Goal: Information Seeking & Learning: Learn about a topic

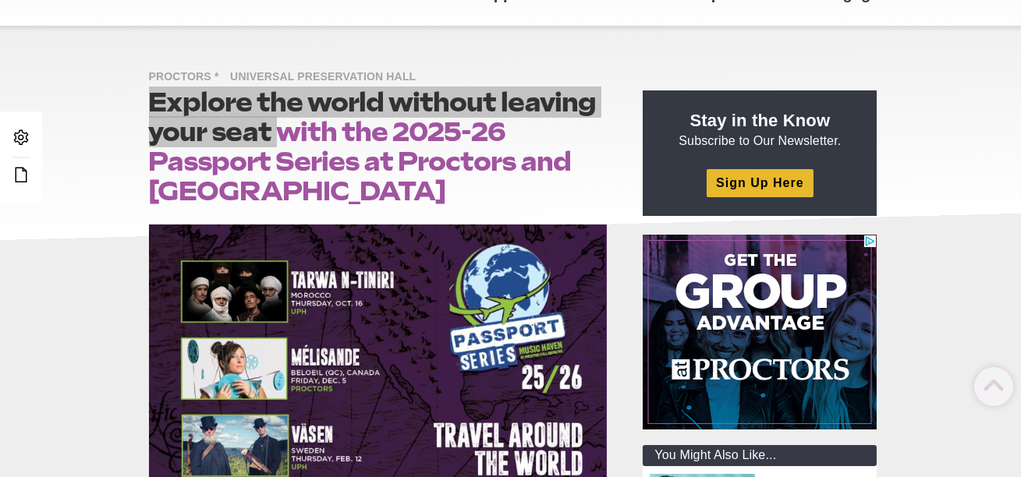
scroll to position [121, 0]
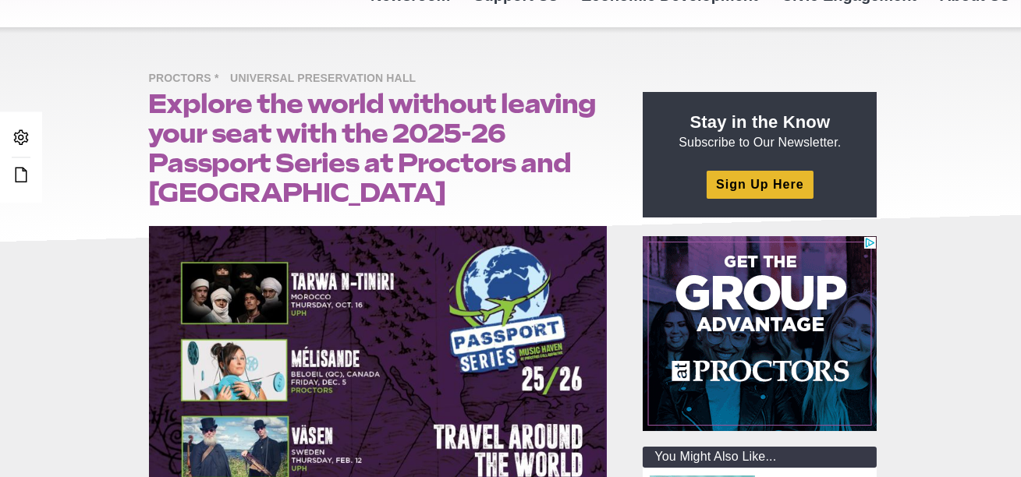
click at [318, 168] on h1 "Explore the world without leaving your seat with the 2025-26 Passport Series at…" at bounding box center [378, 148] width 459 height 119
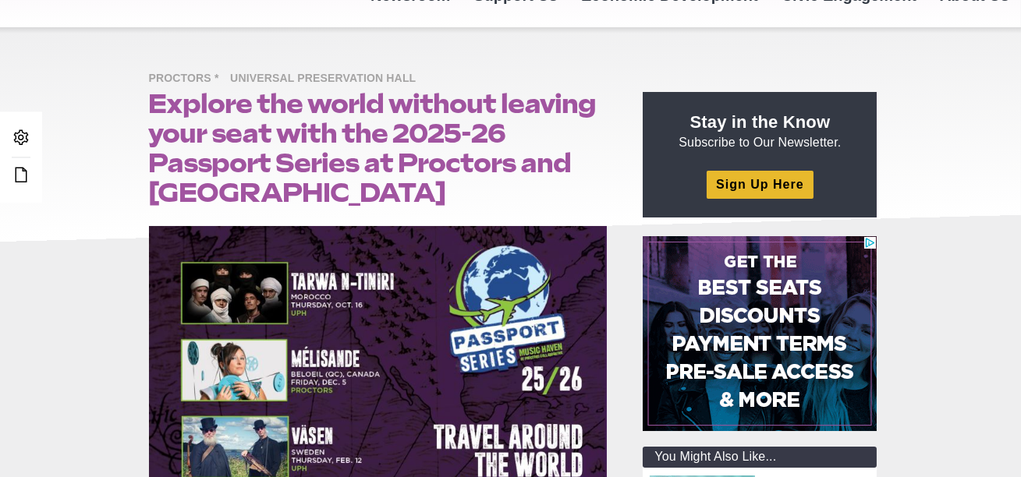
drag, startPoint x: 150, startPoint y: 97, endPoint x: 559, endPoint y: 200, distance: 421.4
click at [559, 200] on h1 "Explore the world without leaving your seat with the 2025-26 Passport Series at…" at bounding box center [378, 148] width 459 height 119
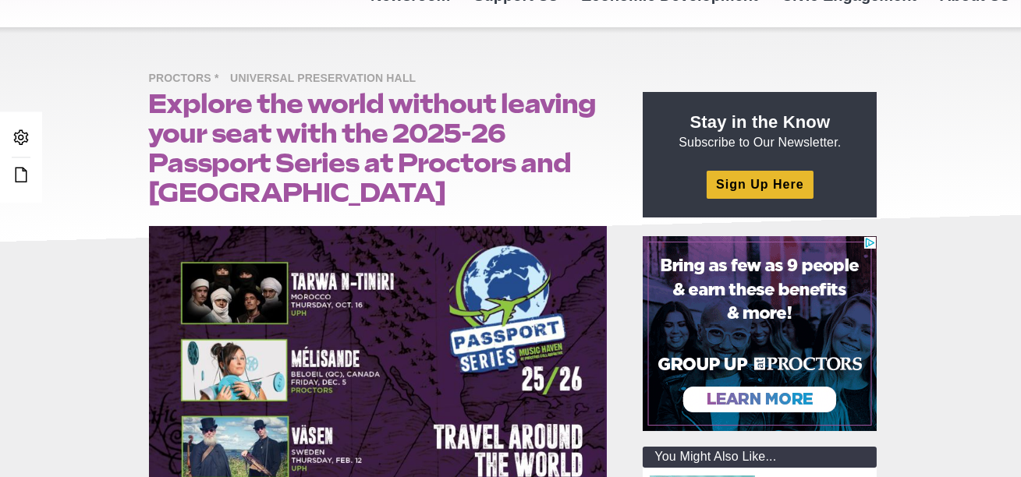
copy h1 "Explore the world without leaving your seat with the 2025-26 Passport Series at…"
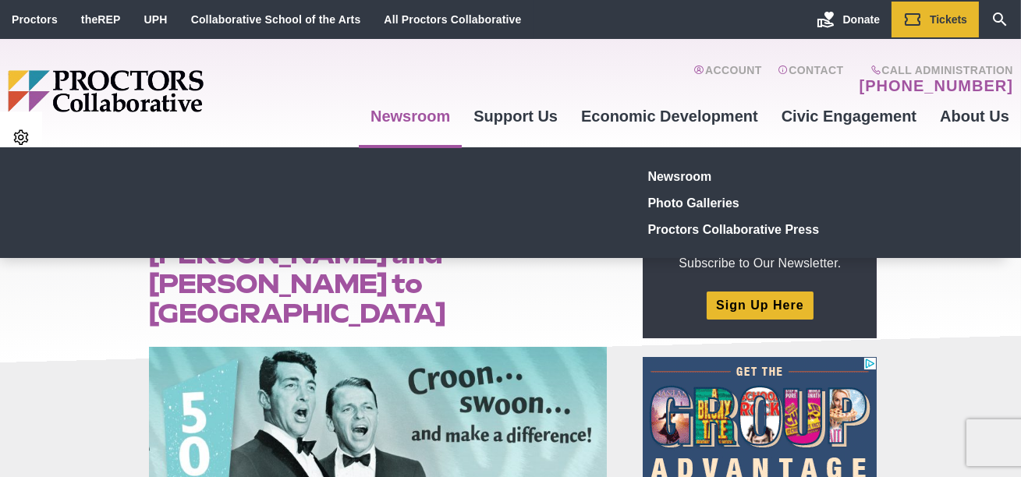
click at [423, 114] on link "Newsroom" at bounding box center [410, 116] width 103 height 42
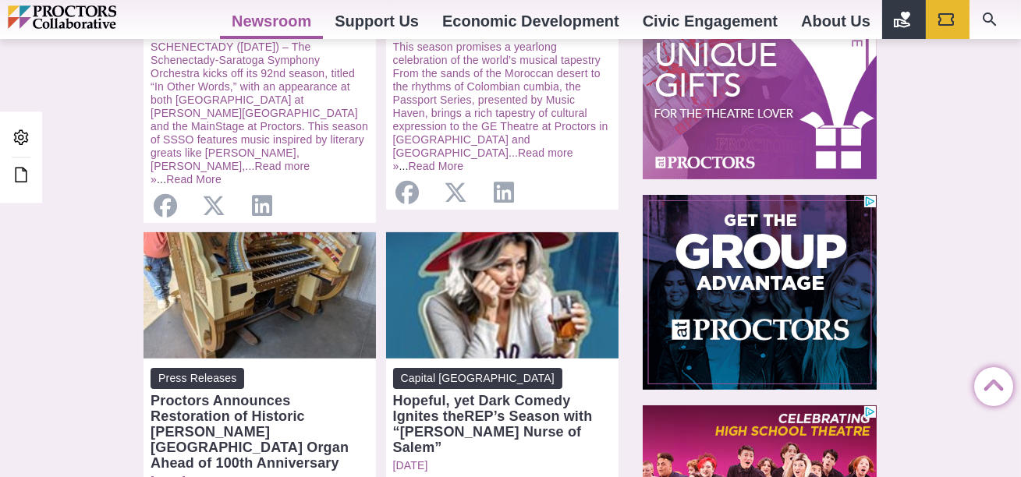
scroll to position [1014, 0]
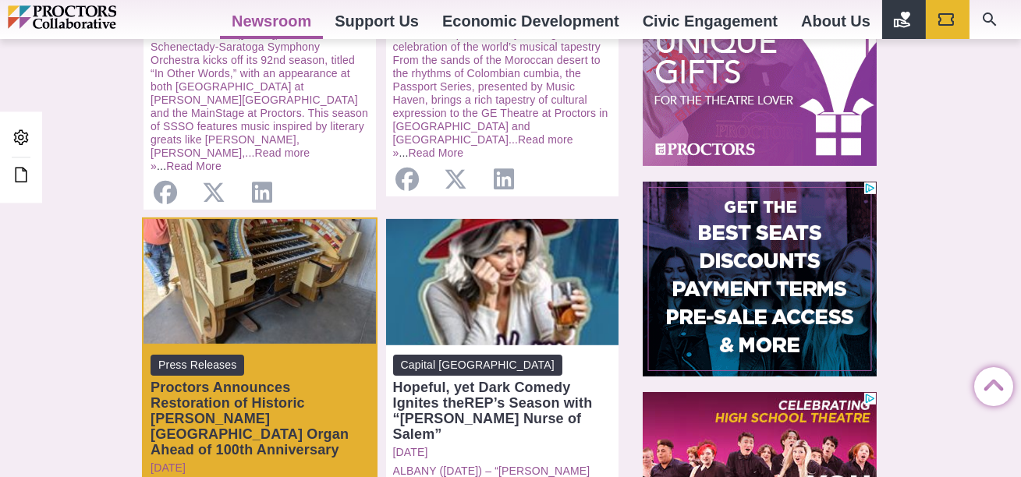
click at [244, 381] on div "Proctors Announces Restoration of Historic [PERSON_NAME][GEOGRAPHIC_DATA] Organ…" at bounding box center [259, 419] width 218 height 78
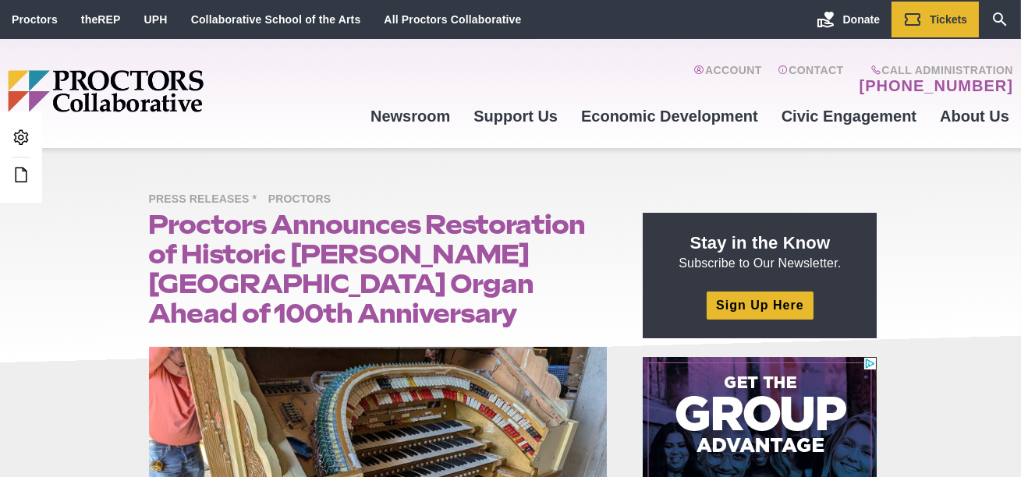
click at [321, 239] on h1 "Proctors Announces Restoration of Historic [PERSON_NAME][GEOGRAPHIC_DATA] Organ…" at bounding box center [378, 269] width 459 height 119
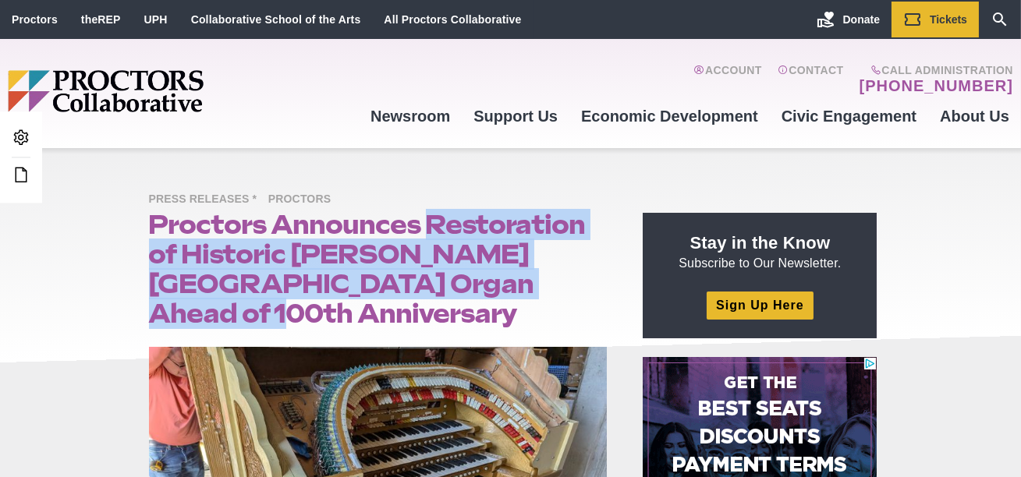
drag, startPoint x: 427, startPoint y: 221, endPoint x: 574, endPoint y: 274, distance: 155.9
click at [574, 274] on h1 "Proctors Announces Restoration of Historic [PERSON_NAME][GEOGRAPHIC_DATA] Organ…" at bounding box center [378, 269] width 459 height 119
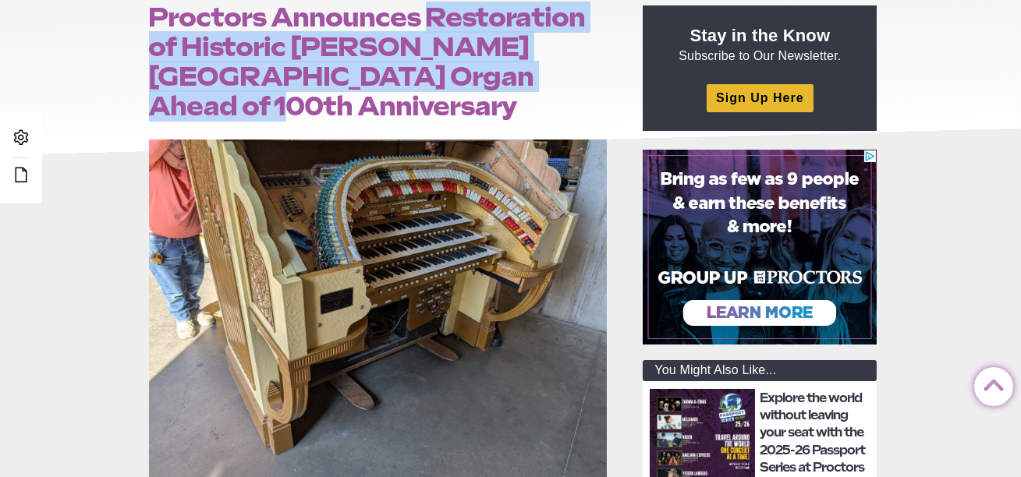
scroll to position [203, 0]
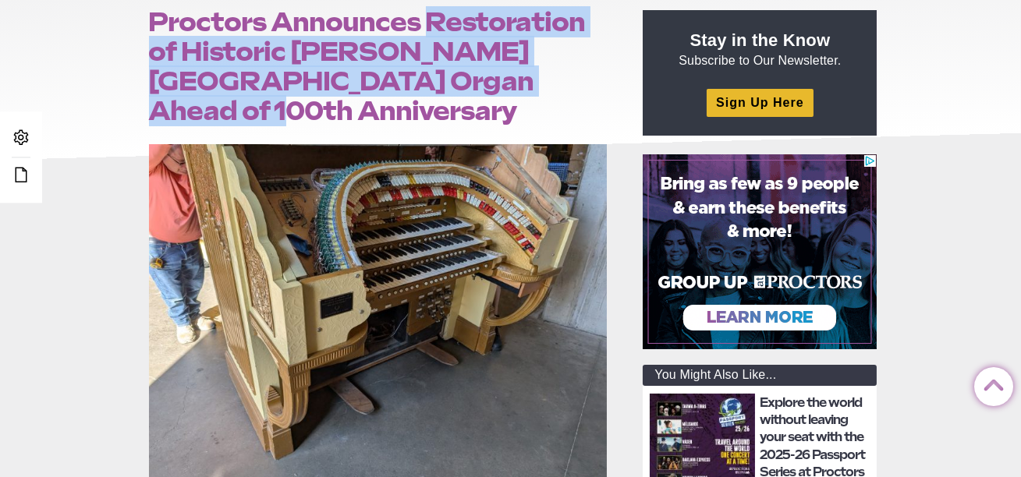
click at [407, 80] on h1 "Proctors Announces Restoration of Historic [PERSON_NAME][GEOGRAPHIC_DATA] Organ…" at bounding box center [378, 66] width 459 height 119
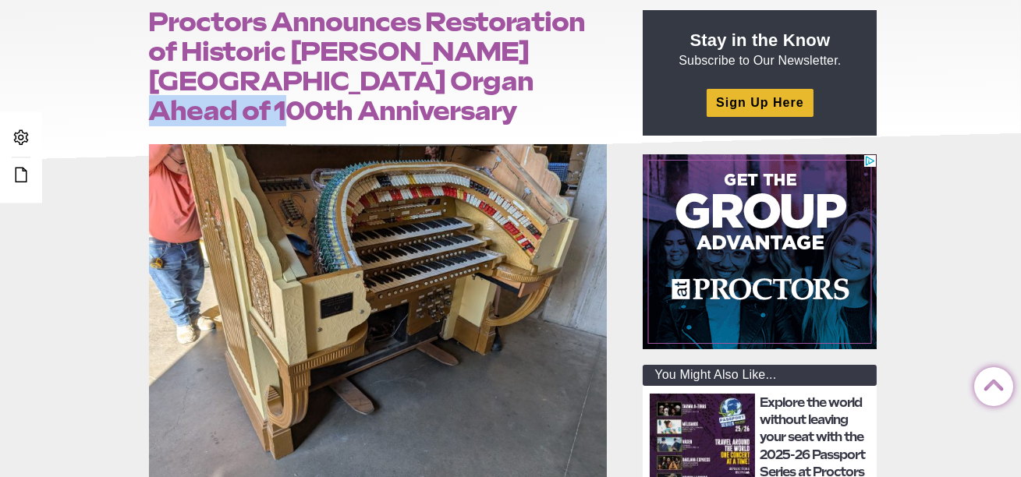
click at [407, 80] on h1 "Proctors Announces Restoration of Historic [PERSON_NAME][GEOGRAPHIC_DATA] Organ…" at bounding box center [378, 66] width 459 height 119
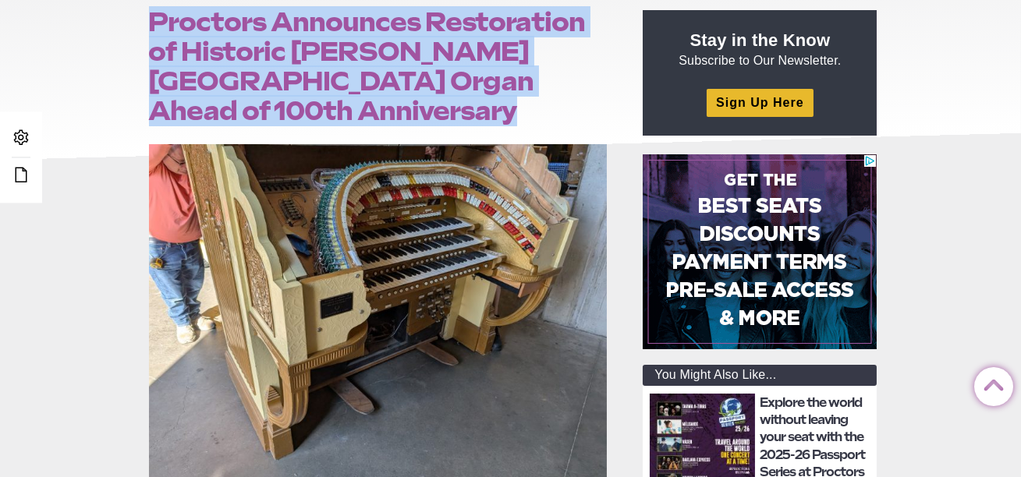
click at [407, 80] on h1 "Proctors Announces Restoration of Historic [PERSON_NAME][GEOGRAPHIC_DATA] Organ…" at bounding box center [378, 66] width 459 height 119
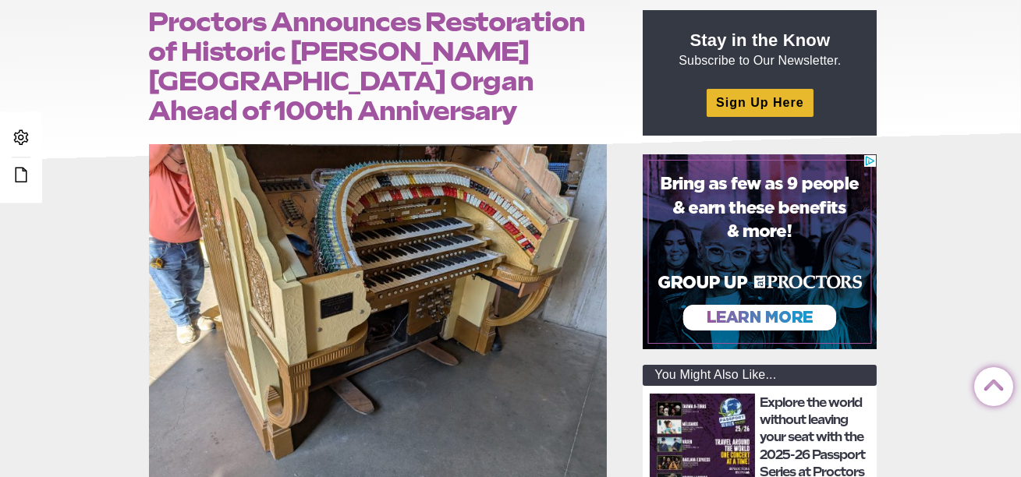
click at [426, 26] on h1 "Proctors Announces Restoration of Historic [PERSON_NAME][GEOGRAPHIC_DATA] Organ…" at bounding box center [378, 66] width 459 height 119
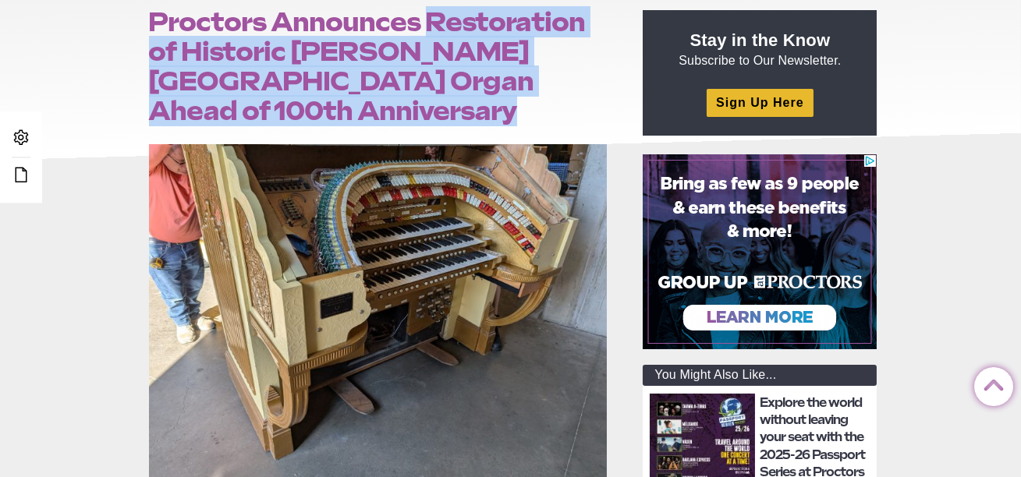
drag, startPoint x: 424, startPoint y: 19, endPoint x: 528, endPoint y: 75, distance: 117.9
click at [529, 76] on h1 "Proctors Announces Restoration of Historic [PERSON_NAME][GEOGRAPHIC_DATA] Organ…" at bounding box center [378, 66] width 459 height 119
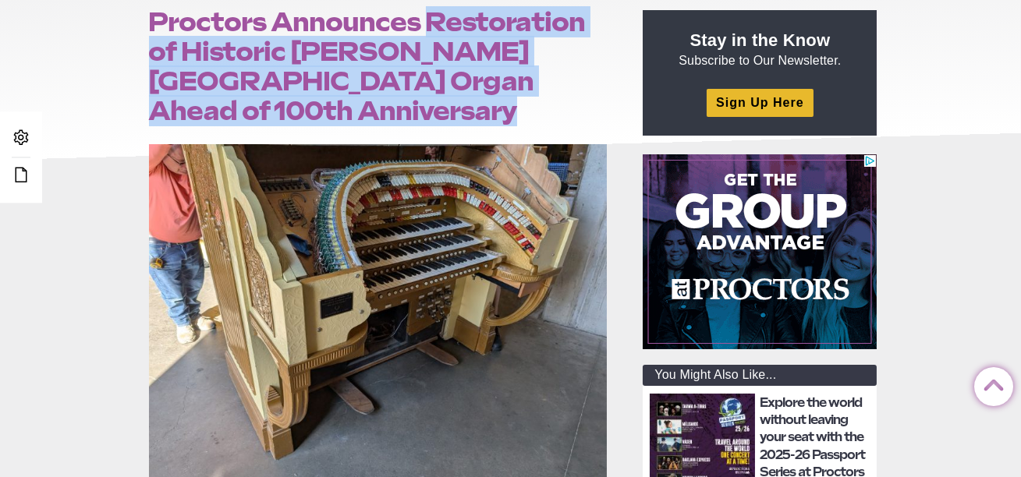
copy article "Restoration of Historic Goldie Theatre Organ Ahead of 100th Anniversary"
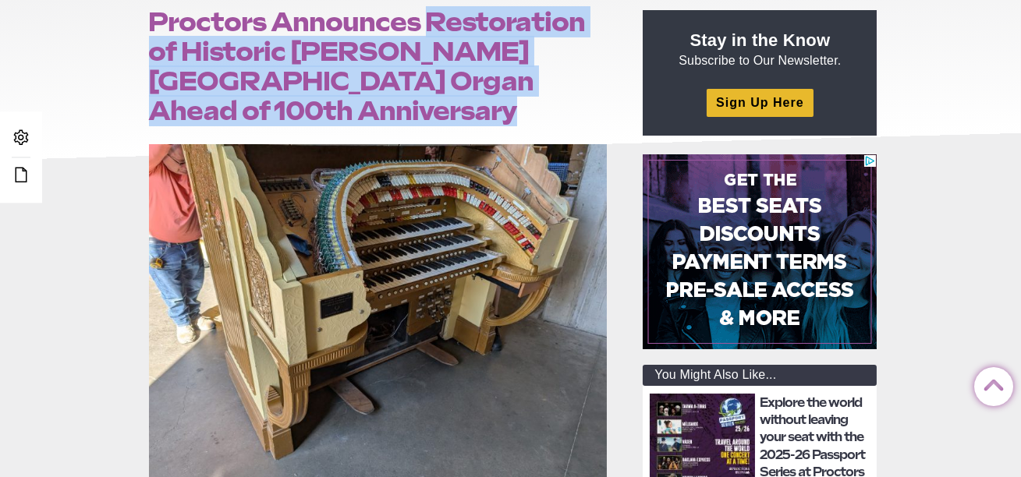
click at [533, 17] on h1 "Proctors Announces Restoration of Historic [PERSON_NAME][GEOGRAPHIC_DATA] Organ…" at bounding box center [378, 66] width 459 height 119
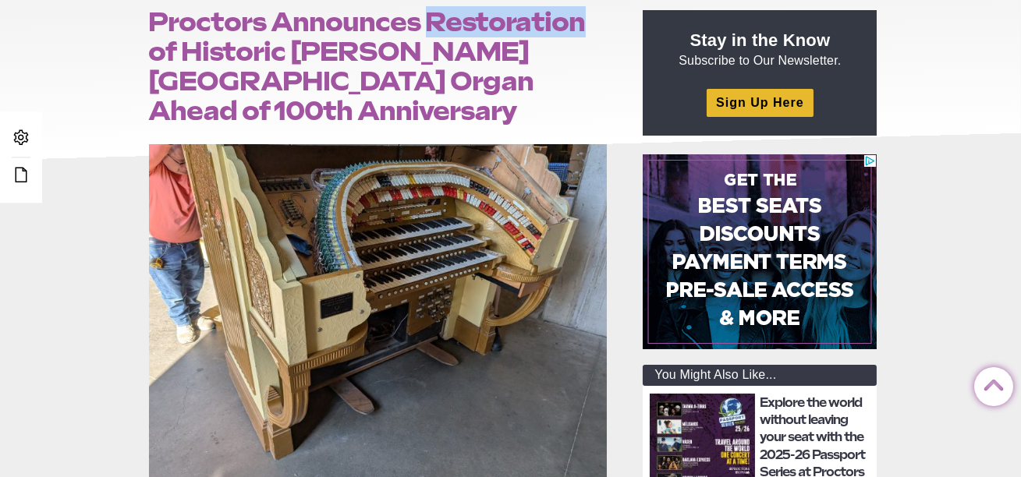
click at [533, 17] on h1 "Proctors Announces Restoration of Historic [PERSON_NAME][GEOGRAPHIC_DATA] Organ…" at bounding box center [378, 66] width 459 height 119
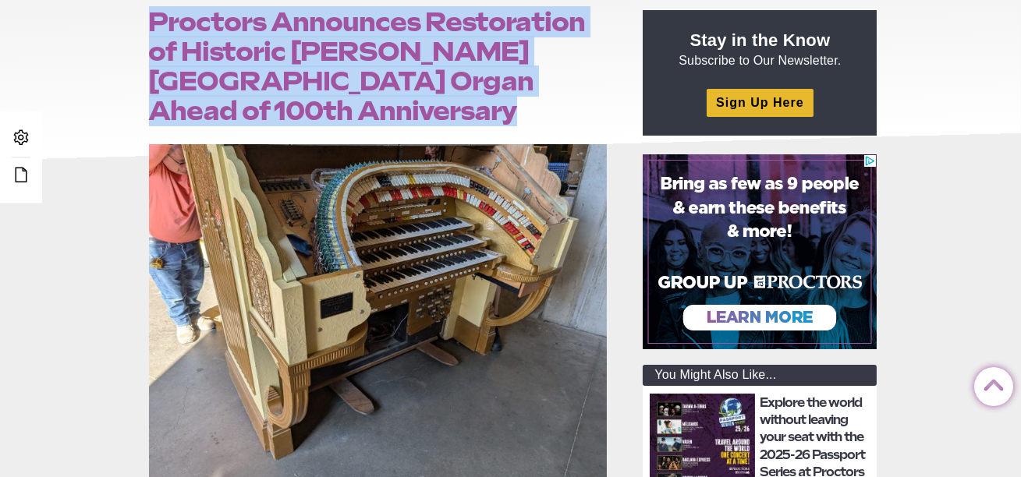
click at [533, 17] on h1 "Proctors Announces Restoration of Historic [PERSON_NAME][GEOGRAPHIC_DATA] Organ…" at bounding box center [378, 66] width 459 height 119
